Goal: Task Accomplishment & Management: Use online tool/utility

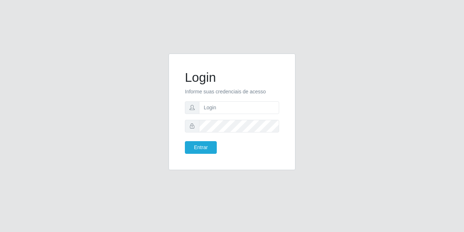
type input "[EMAIL_ADDRESS][DOMAIN_NAME]"
click at [197, 144] on button "Entrar" at bounding box center [201, 147] width 32 height 13
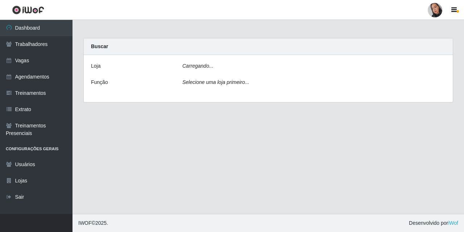
click at [263, 67] on div "Carregando..." at bounding box center [314, 67] width 274 height 11
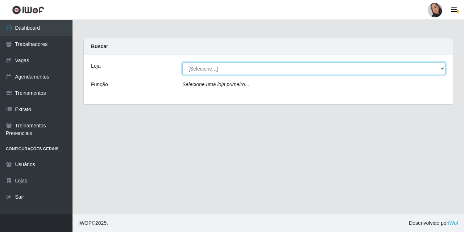
click at [262, 73] on select "[Selecione...] Supermercado [GEOGRAPHIC_DATA]" at bounding box center [313, 68] width 263 height 13
select select "165"
click at [182, 62] on select "[Selecione...] Supermercado [GEOGRAPHIC_DATA]" at bounding box center [313, 68] width 263 height 13
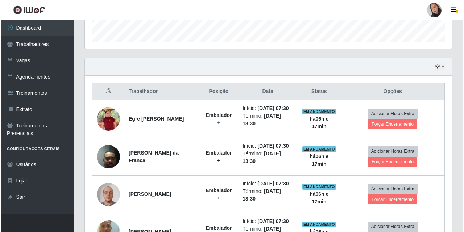
scroll to position [290, 0]
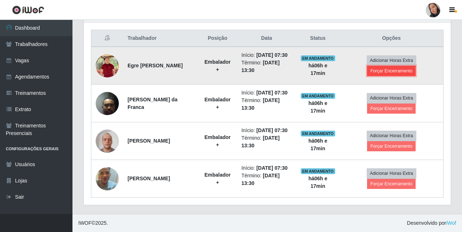
click at [415, 66] on button "Forçar Encerramento" at bounding box center [391, 71] width 49 height 10
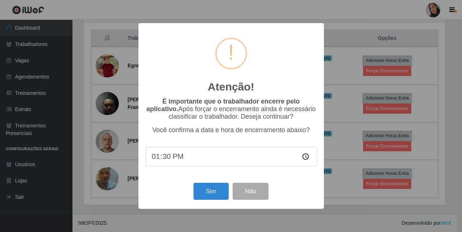
scroll to position [150, 363]
click at [209, 195] on button "Sim" at bounding box center [211, 191] width 35 height 17
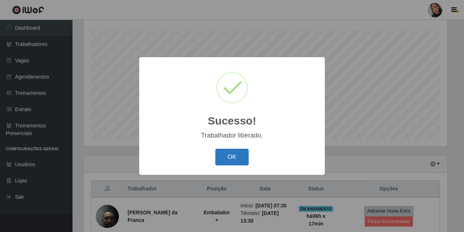
click at [231, 154] on button "OK" at bounding box center [232, 157] width 34 height 17
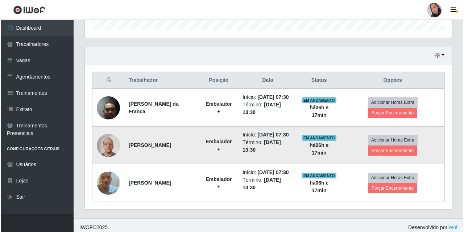
scroll to position [256, 0]
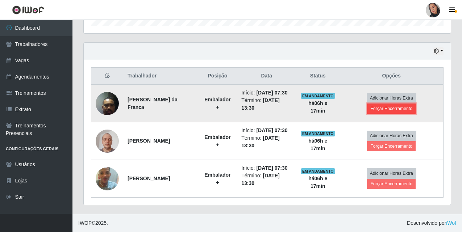
click at [383, 104] on button "Forçar Encerramento" at bounding box center [391, 109] width 49 height 10
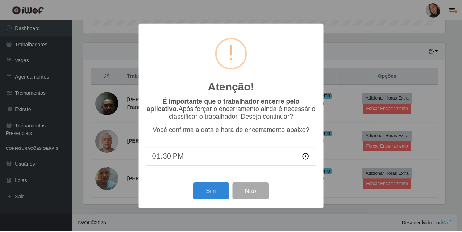
scroll to position [150, 363]
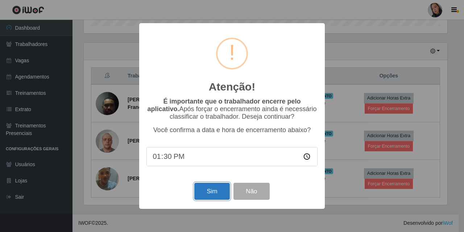
drag, startPoint x: 219, startPoint y: 192, endPoint x: 224, endPoint y: 156, distance: 35.9
click at [218, 192] on button "Sim" at bounding box center [211, 191] width 35 height 17
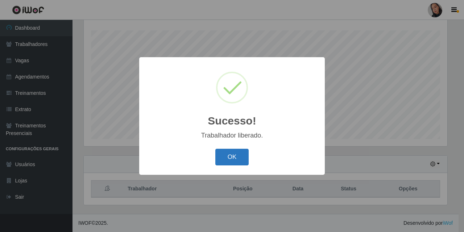
click at [230, 159] on button "OK" at bounding box center [232, 157] width 34 height 17
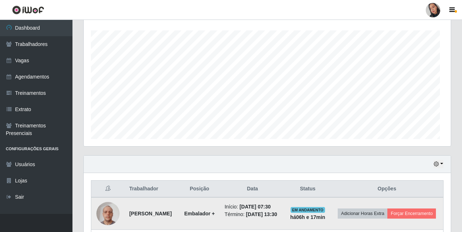
scroll to position [150, 367]
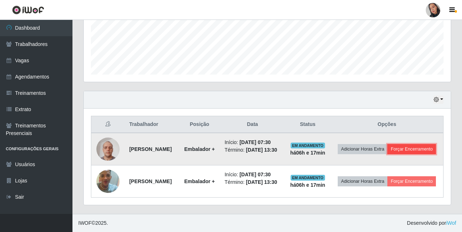
click at [409, 149] on button "Forçar Encerramento" at bounding box center [411, 149] width 49 height 10
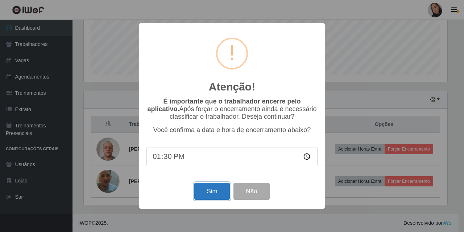
click at [209, 192] on button "Sim" at bounding box center [211, 191] width 35 height 17
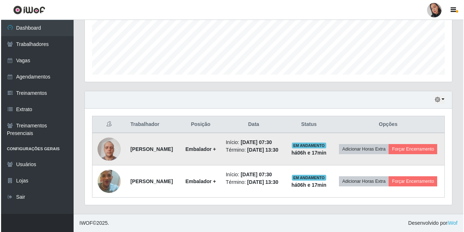
scroll to position [0, 0]
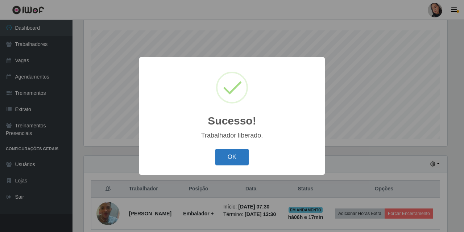
click at [237, 160] on button "OK" at bounding box center [232, 157] width 34 height 17
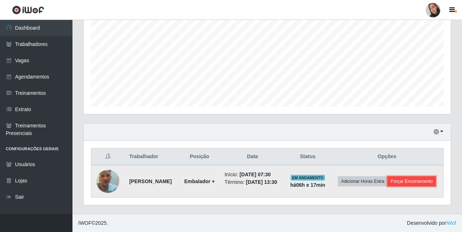
click at [404, 187] on button "Forçar Encerramento" at bounding box center [411, 181] width 49 height 10
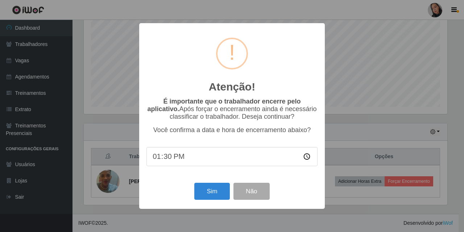
click at [209, 183] on div "Atenção! × É importante que o trabalhador encerre pelo aplicativo. Após forçar …" at bounding box center [231, 116] width 185 height 186
click at [209, 187] on button "Sim" at bounding box center [211, 191] width 35 height 17
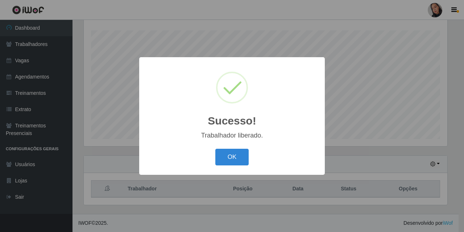
drag, startPoint x: 229, startPoint y: 155, endPoint x: 288, endPoint y: 101, distance: 79.7
click at [232, 151] on button "OK" at bounding box center [232, 157] width 34 height 17
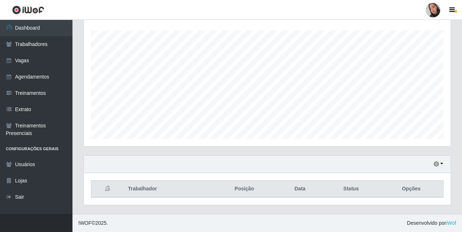
click at [432, 18] on li "Perfil Alterar Senha Sair" at bounding box center [433, 10] width 22 height 18
click at [432, 9] on div at bounding box center [433, 10] width 14 height 14
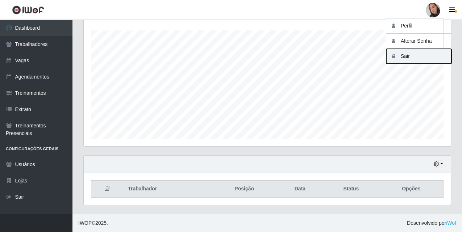
drag, startPoint x: 424, startPoint y: 59, endPoint x: 423, endPoint y: 51, distance: 7.7
click at [423, 51] on button "Sair" at bounding box center [418, 56] width 65 height 15
